Goal: Navigation & Orientation: Find specific page/section

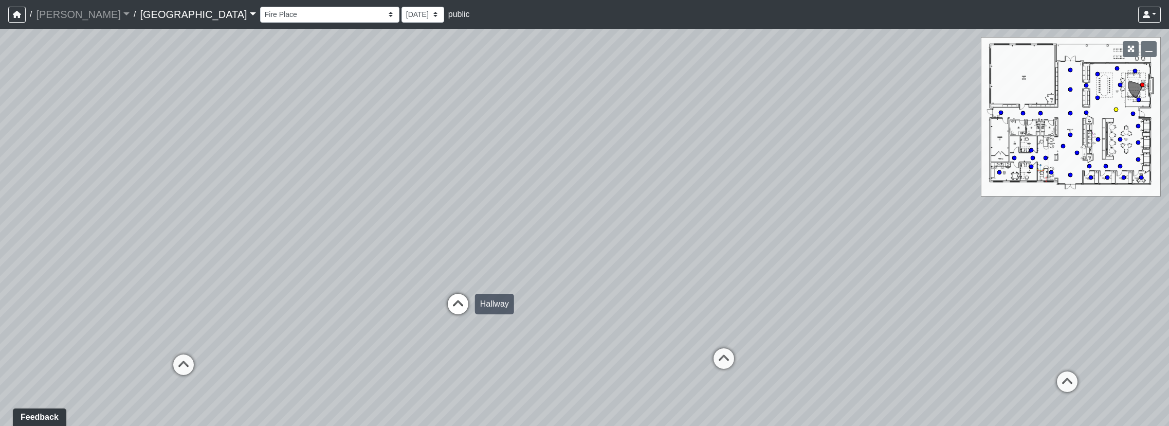
click at [452, 311] on icon at bounding box center [458, 309] width 31 height 31
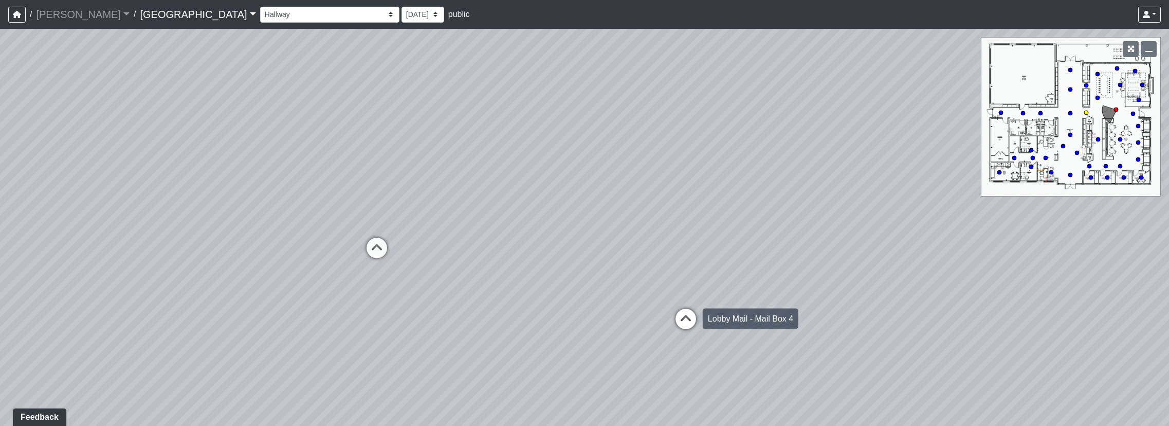
click at [690, 323] on icon at bounding box center [686, 324] width 31 height 31
drag, startPoint x: 702, startPoint y: 397, endPoint x: 354, endPoint y: 332, distance: 354.8
click at [354, 332] on div "Loading... North Entry Loading... Hallway Loading... Storefront Loading... Fire…" at bounding box center [584, 227] width 1169 height 397
click at [703, 399] on icon at bounding box center [702, 411] width 31 height 31
drag, startPoint x: 290, startPoint y: 297, endPoint x: 730, endPoint y: 354, distance: 443.8
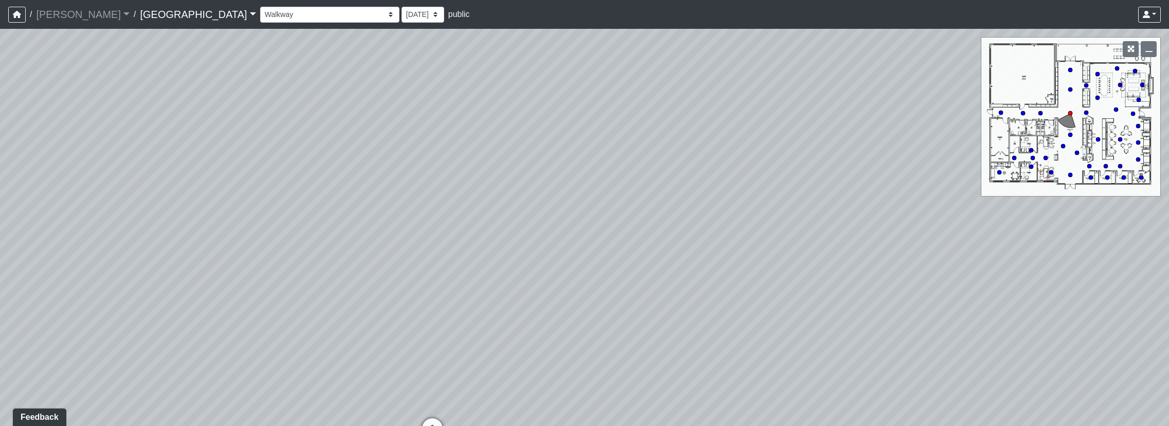
click at [730, 354] on div "Loading... North Entry Loading... Hallway Loading... Storefront Loading... Fire…" at bounding box center [584, 227] width 1169 height 397
click at [432, 424] on icon at bounding box center [432, 433] width 31 height 31
drag, startPoint x: 542, startPoint y: 247, endPoint x: 73, endPoint y: 247, distance: 469.5
click at [73, 247] on div "Loading... North Entry Loading... Hallway Loading... Storefront Loading... Fire…" at bounding box center [584, 227] width 1169 height 397
drag, startPoint x: 438, startPoint y: 274, endPoint x: 31, endPoint y: 231, distance: 409.5
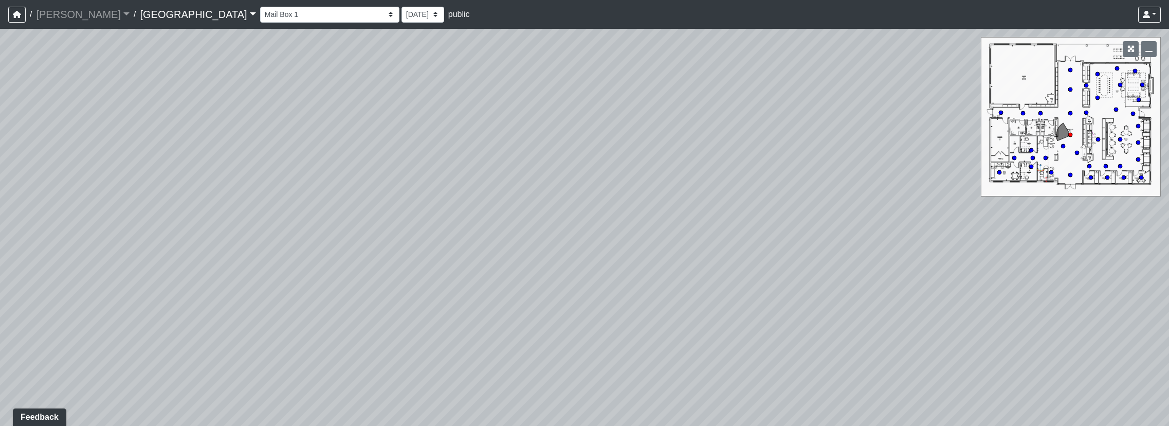
click at [31, 231] on div "Loading... North Entry Loading... Hallway Loading... Storefront Loading... Fire…" at bounding box center [584, 227] width 1169 height 397
drag, startPoint x: 253, startPoint y: 254, endPoint x: 31, endPoint y: 205, distance: 227.4
click at [31, 205] on div "Loading... North Entry Loading... Hallway Loading... Storefront Loading... Fire…" at bounding box center [584, 227] width 1169 height 397
click at [615, 265] on div "Loading... North Entry Loading... Hallway Loading... Storefront Loading... Fire…" at bounding box center [584, 227] width 1169 height 397
click at [630, 294] on icon at bounding box center [635, 298] width 31 height 31
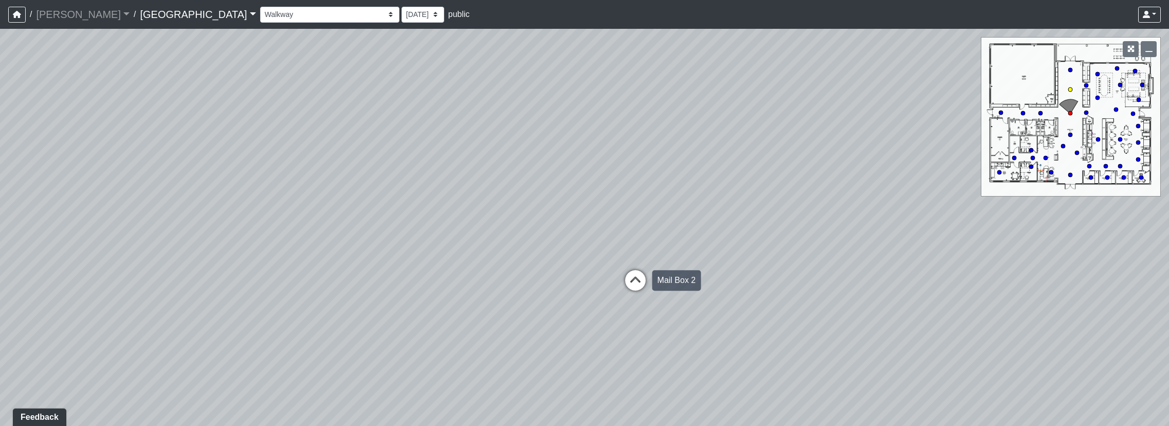
click at [637, 279] on icon at bounding box center [635, 285] width 31 height 31
drag, startPoint x: 768, startPoint y: 244, endPoint x: 284, endPoint y: 251, distance: 483.9
click at [284, 251] on div "Loading... North Entry Loading... Hallway Loading... Storefront Loading... Fire…" at bounding box center [584, 227] width 1169 height 397
click at [798, 369] on icon at bounding box center [800, 369] width 31 height 31
drag, startPoint x: 925, startPoint y: 229, endPoint x: 608, endPoint y: 324, distance: 330.7
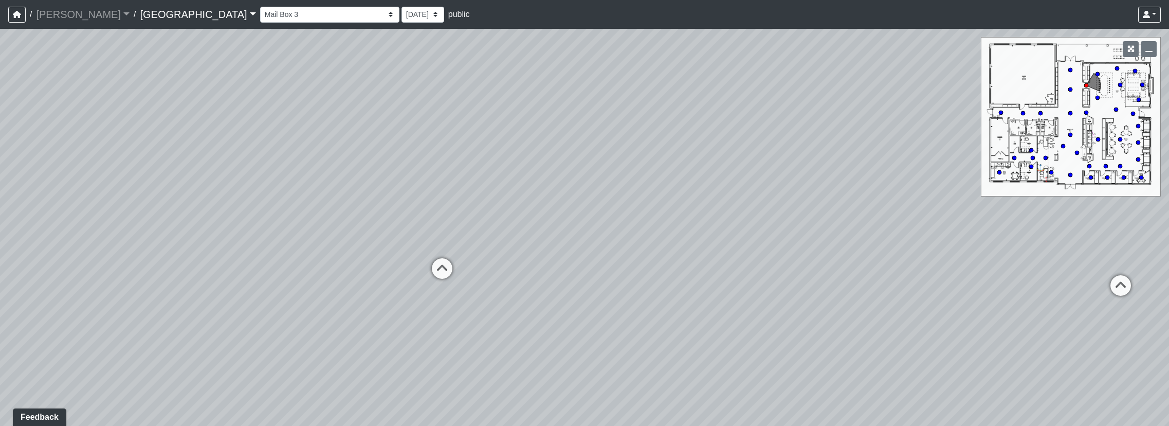
click at [608, 323] on div "Loading... North Entry Loading... Hallway Loading... Storefront Loading... Fire…" at bounding box center [584, 227] width 1169 height 397
drag, startPoint x: 1042, startPoint y: 306, endPoint x: 790, endPoint y: 286, distance: 253.3
click at [790, 286] on div "Loading... North Entry Loading... Hallway Loading... Storefront Loading... Fire…" at bounding box center [584, 227] width 1169 height 397
click at [794, 262] on icon at bounding box center [803, 266] width 31 height 31
select select "vjQARRFxoLBLrEJemNYveu"
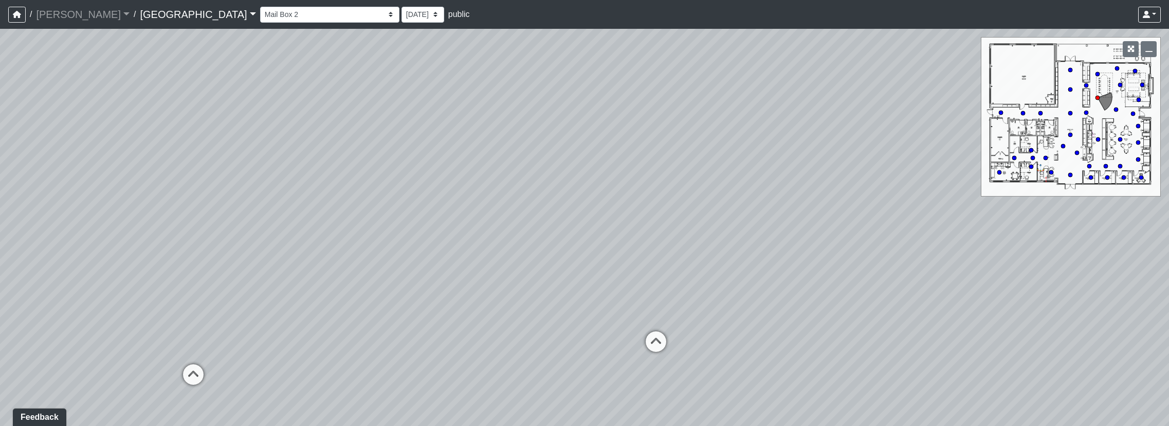
drag, startPoint x: 674, startPoint y: 348, endPoint x: 537, endPoint y: 316, distance: 140.1
click at [537, 316] on div "Loading... North Entry Loading... Hallway Loading... Storefront Loading... Fire…" at bounding box center [584, 227] width 1169 height 397
